Goal: Task Accomplishment & Management: Complete application form

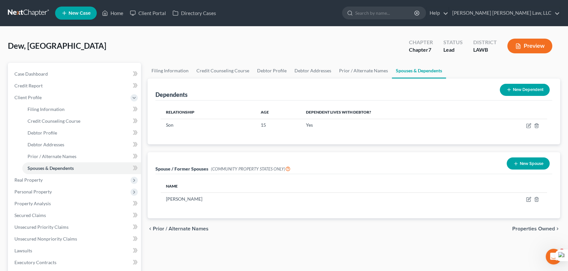
click at [26, 12] on link at bounding box center [29, 13] width 42 height 12
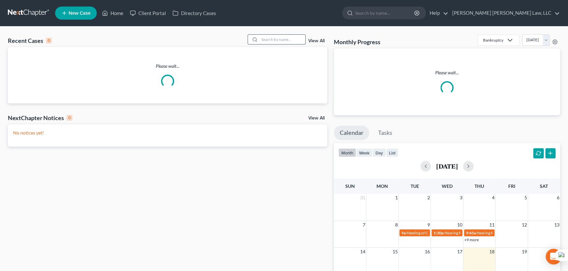
click at [307, 40] on div "View All" at bounding box center [288, 39] width 80 height 10
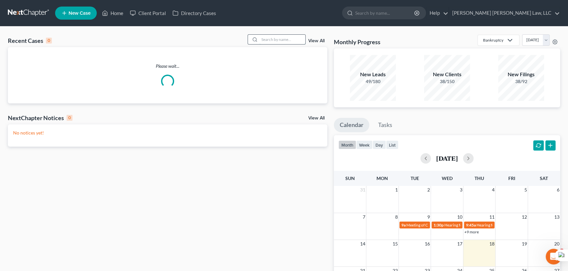
click at [292, 37] on input "search" at bounding box center [282, 40] width 46 height 10
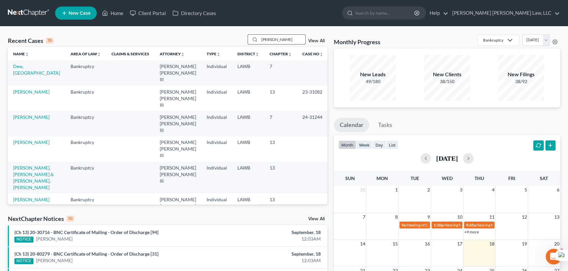
type input "martin, james"
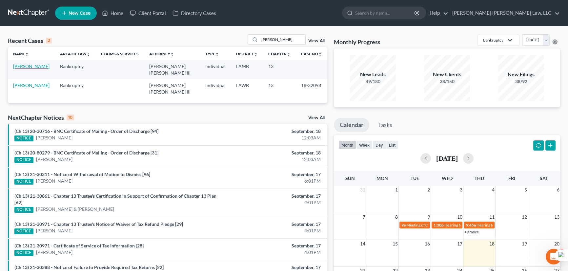
click at [27, 68] on link "Martin, James" at bounding box center [31, 67] width 36 height 6
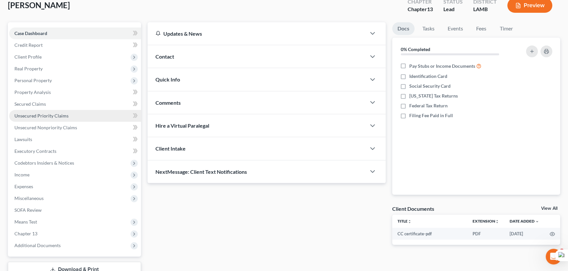
scroll to position [88, 0]
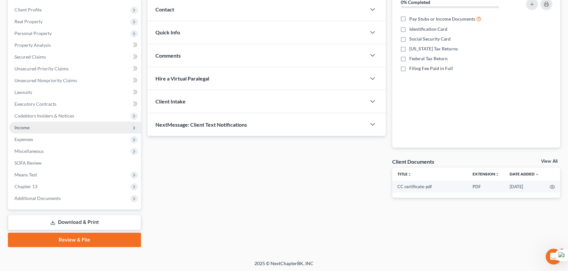
click at [40, 130] on span "Income" at bounding box center [75, 128] width 132 height 12
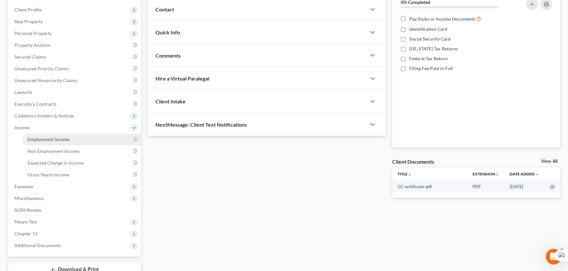
click at [45, 137] on span "Employment Income" at bounding box center [49, 140] width 42 height 6
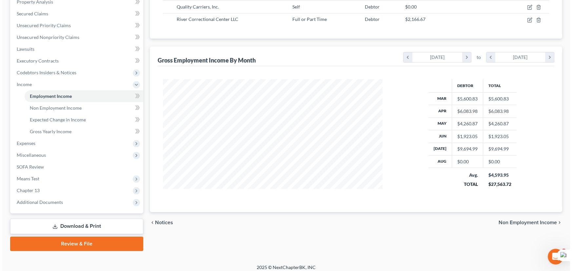
scroll to position [75, 0]
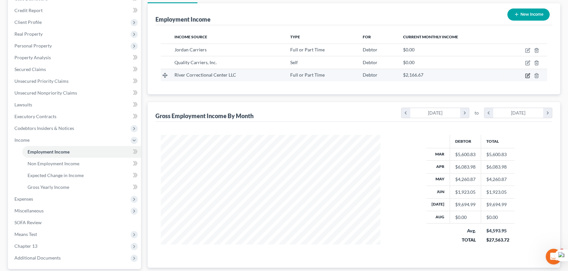
click at [527, 75] on icon "button" at bounding box center [528, 74] width 3 height 3
select select "0"
select select "19"
select select "2"
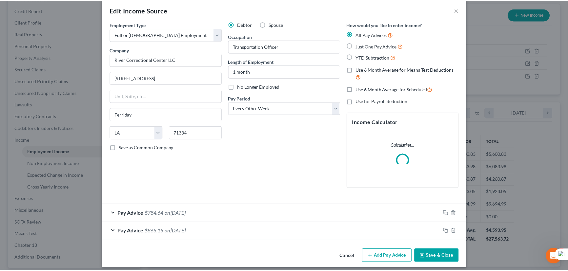
scroll to position [13, 0]
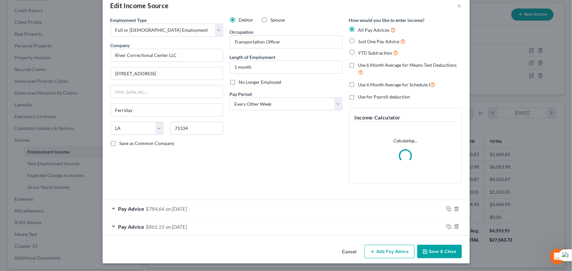
click at [435, 252] on button "Save & Close" at bounding box center [439, 252] width 45 height 14
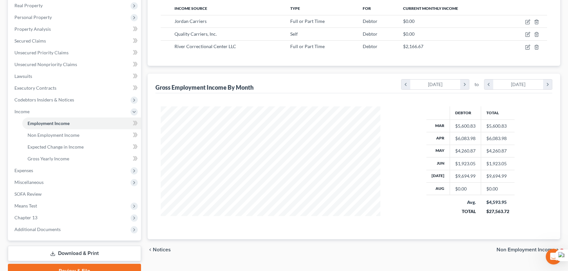
scroll to position [135, 0]
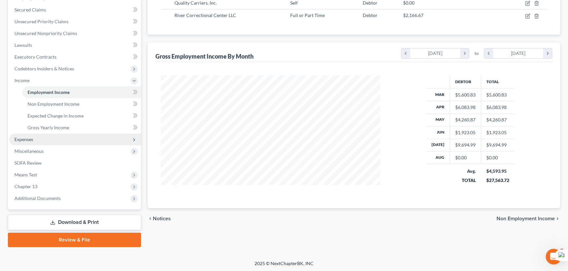
click at [39, 134] on span "Expenses" at bounding box center [75, 140] width 132 height 12
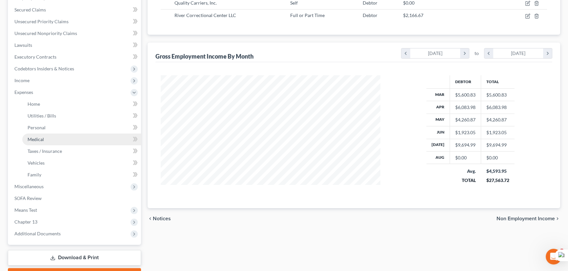
click at [44, 140] on link "Medical" at bounding box center [81, 140] width 119 height 12
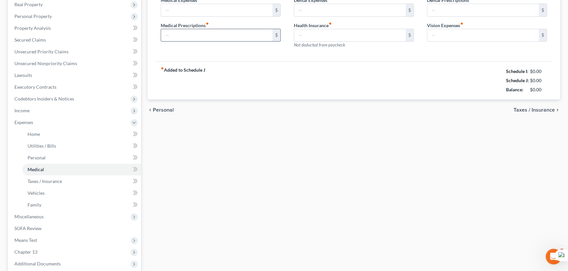
type input "0.00"
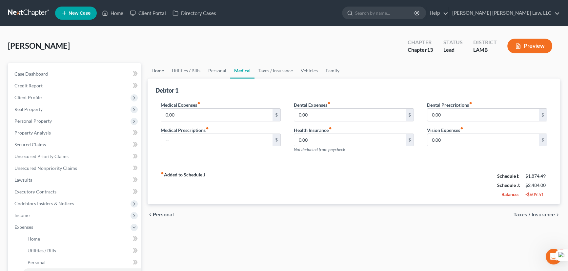
click at [158, 70] on link "Home" at bounding box center [158, 71] width 20 height 16
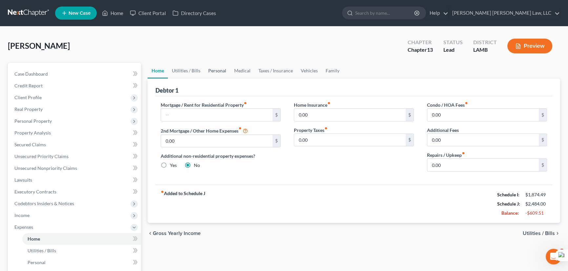
click at [228, 71] on link "Personal" at bounding box center [217, 71] width 26 height 16
